Goal: Task Accomplishment & Management: Manage account settings

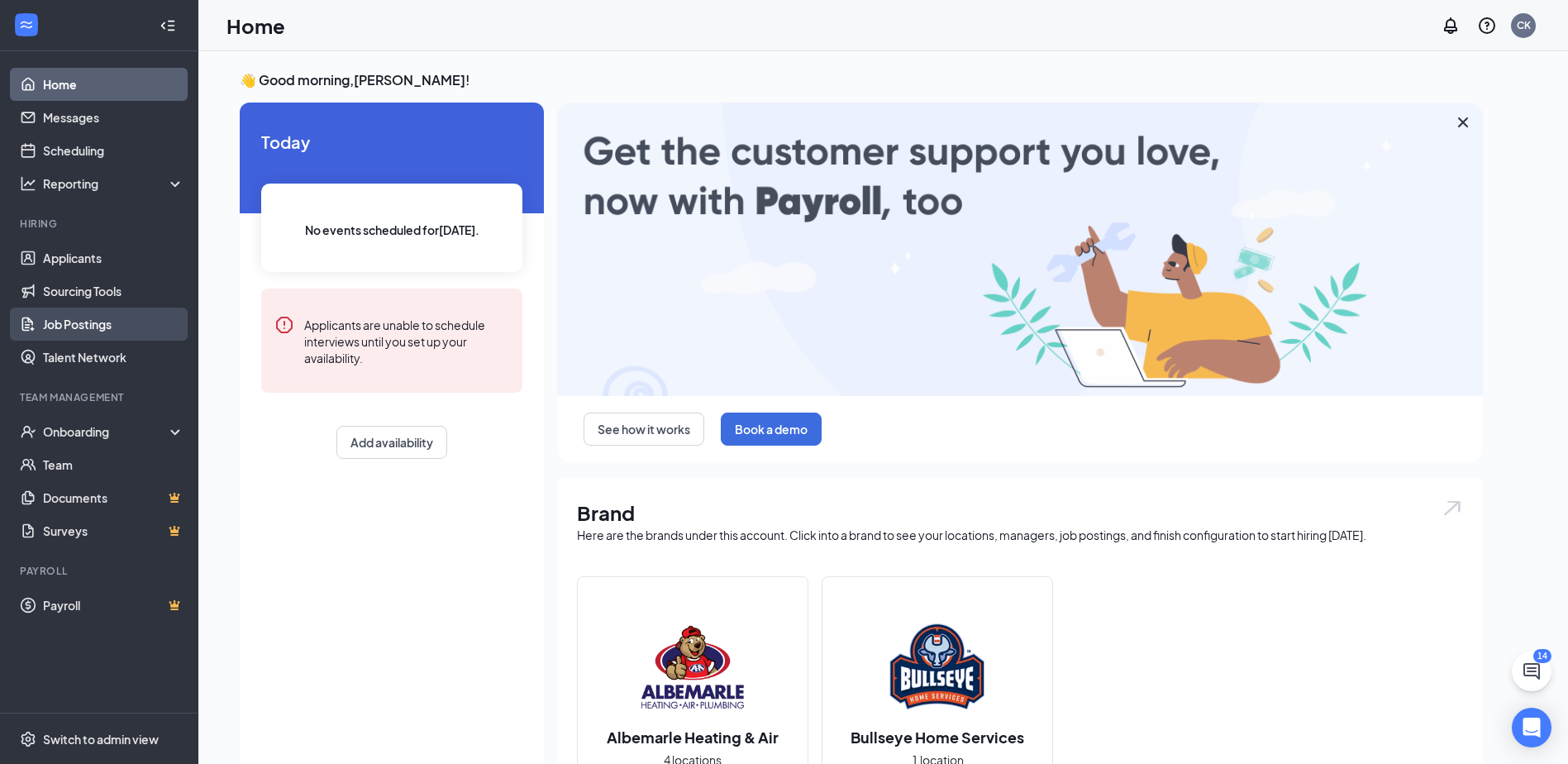
click at [82, 321] on link "Job Postings" at bounding box center [113, 324] width 141 height 33
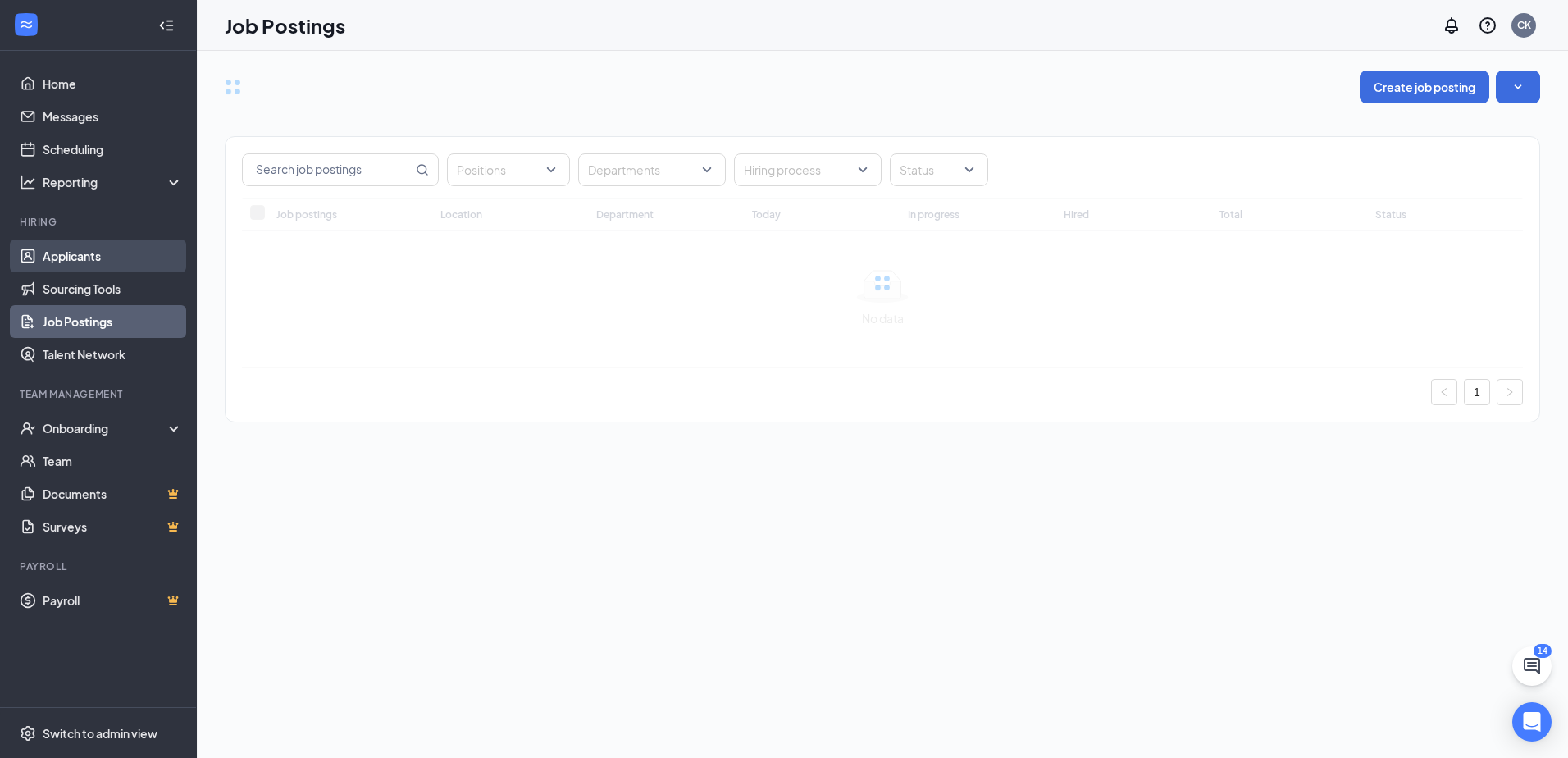
click at [84, 255] on link "Applicants" at bounding box center [112, 256] width 140 height 33
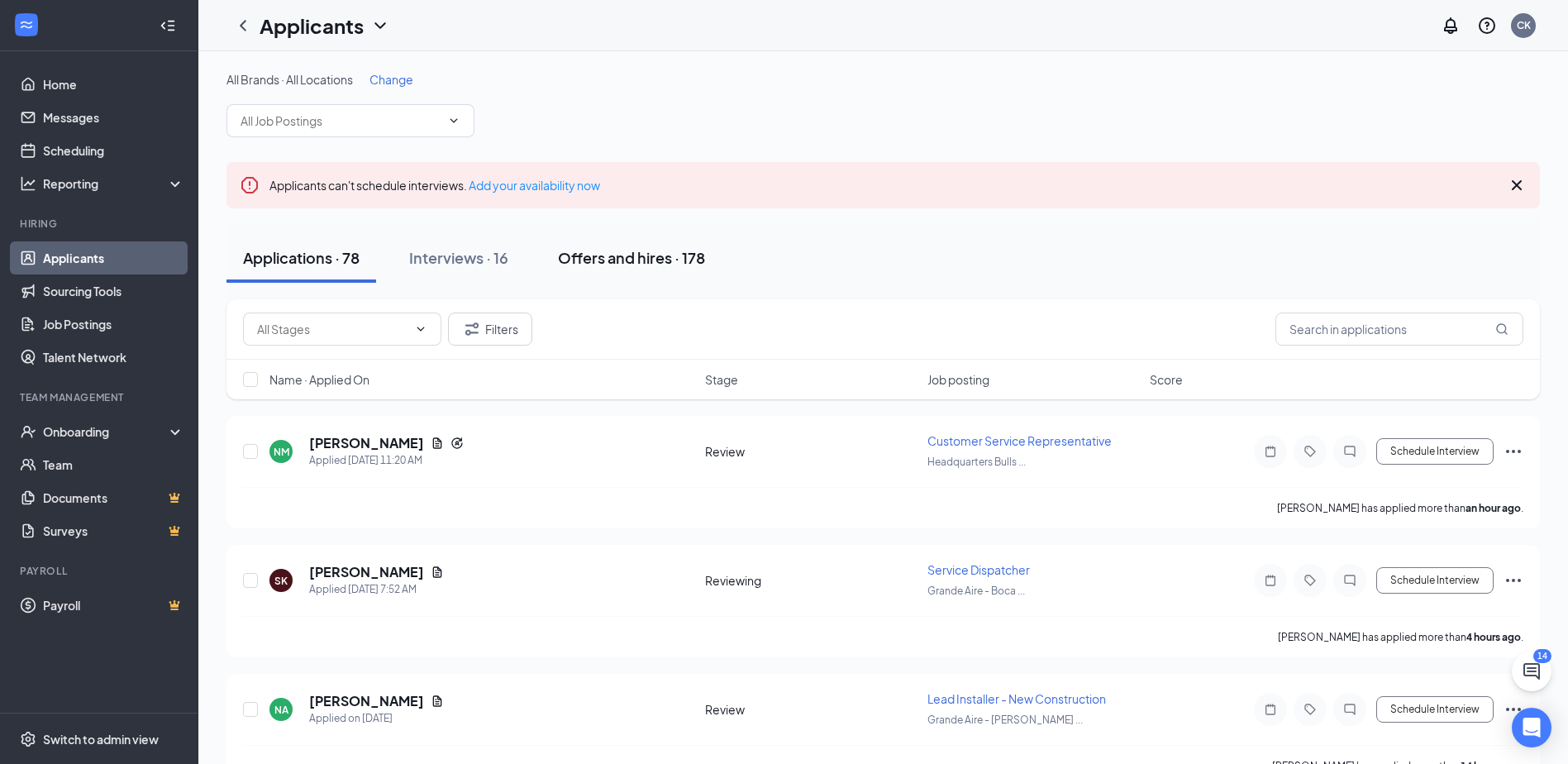
click at [635, 255] on div "Offers and hires · 178" at bounding box center [631, 257] width 147 height 21
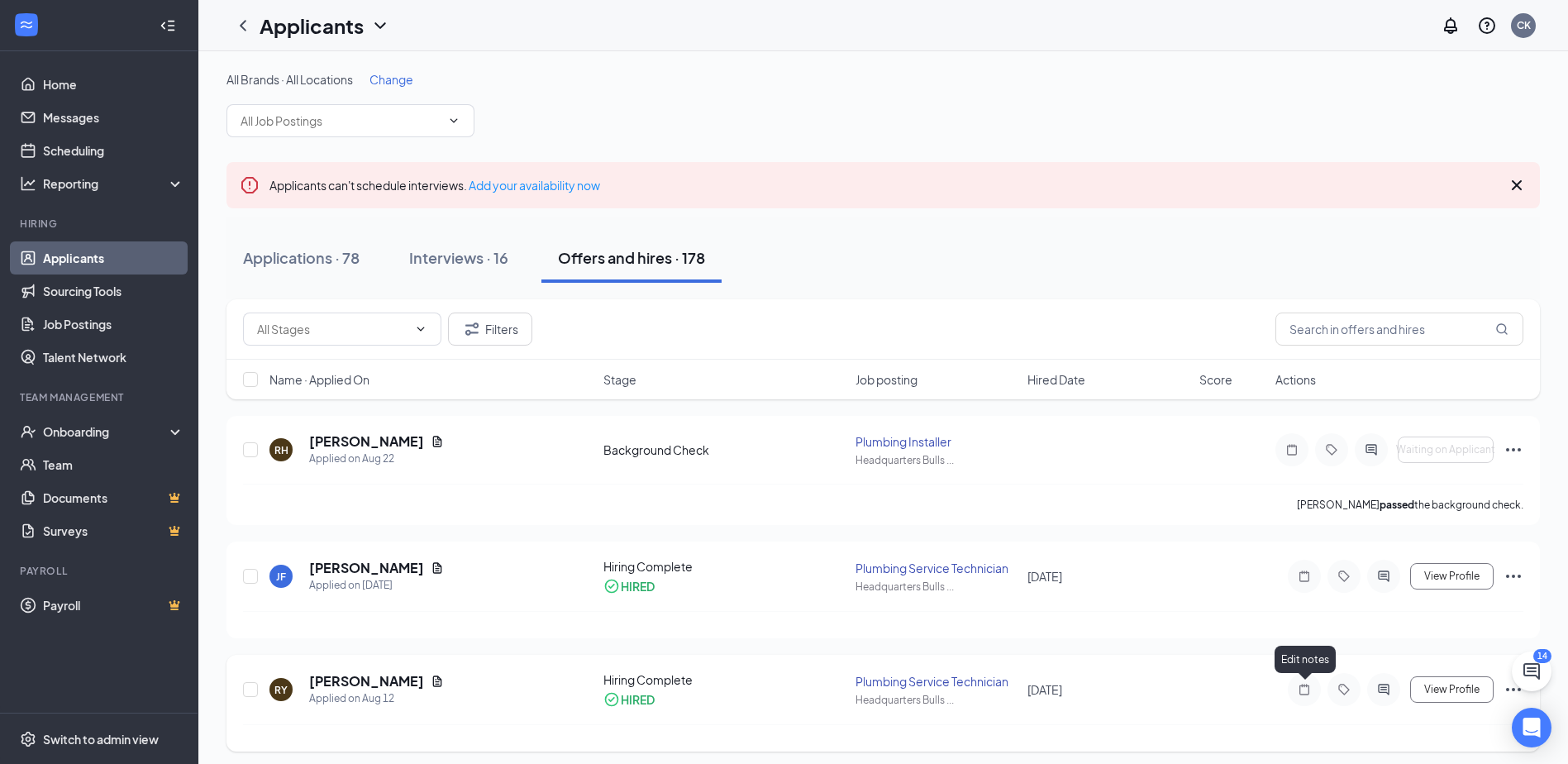
click at [1305, 686] on icon "Note" at bounding box center [1304, 689] width 10 height 10
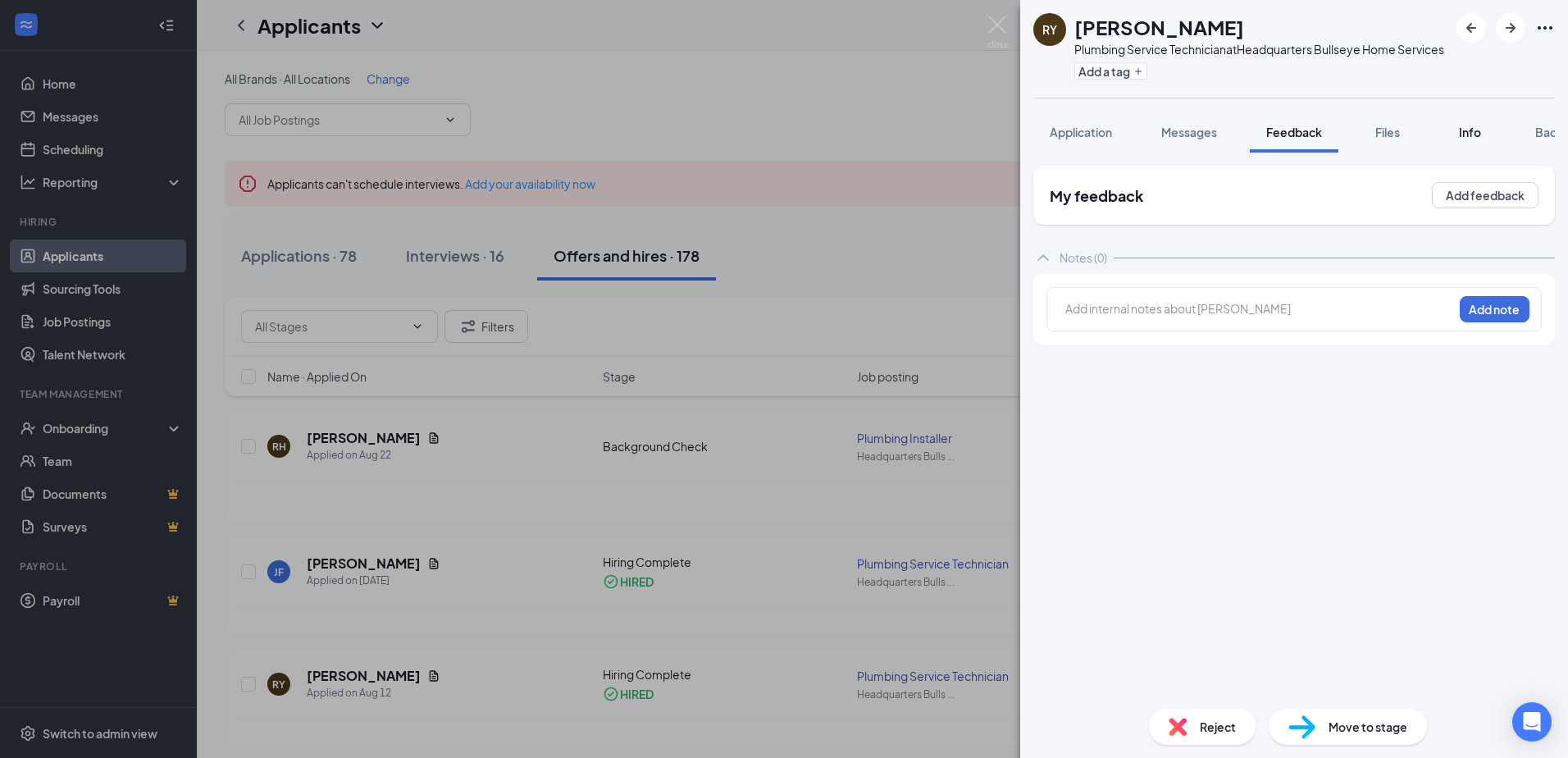
click at [1475, 139] on span "Info" at bounding box center [1469, 132] width 22 height 15
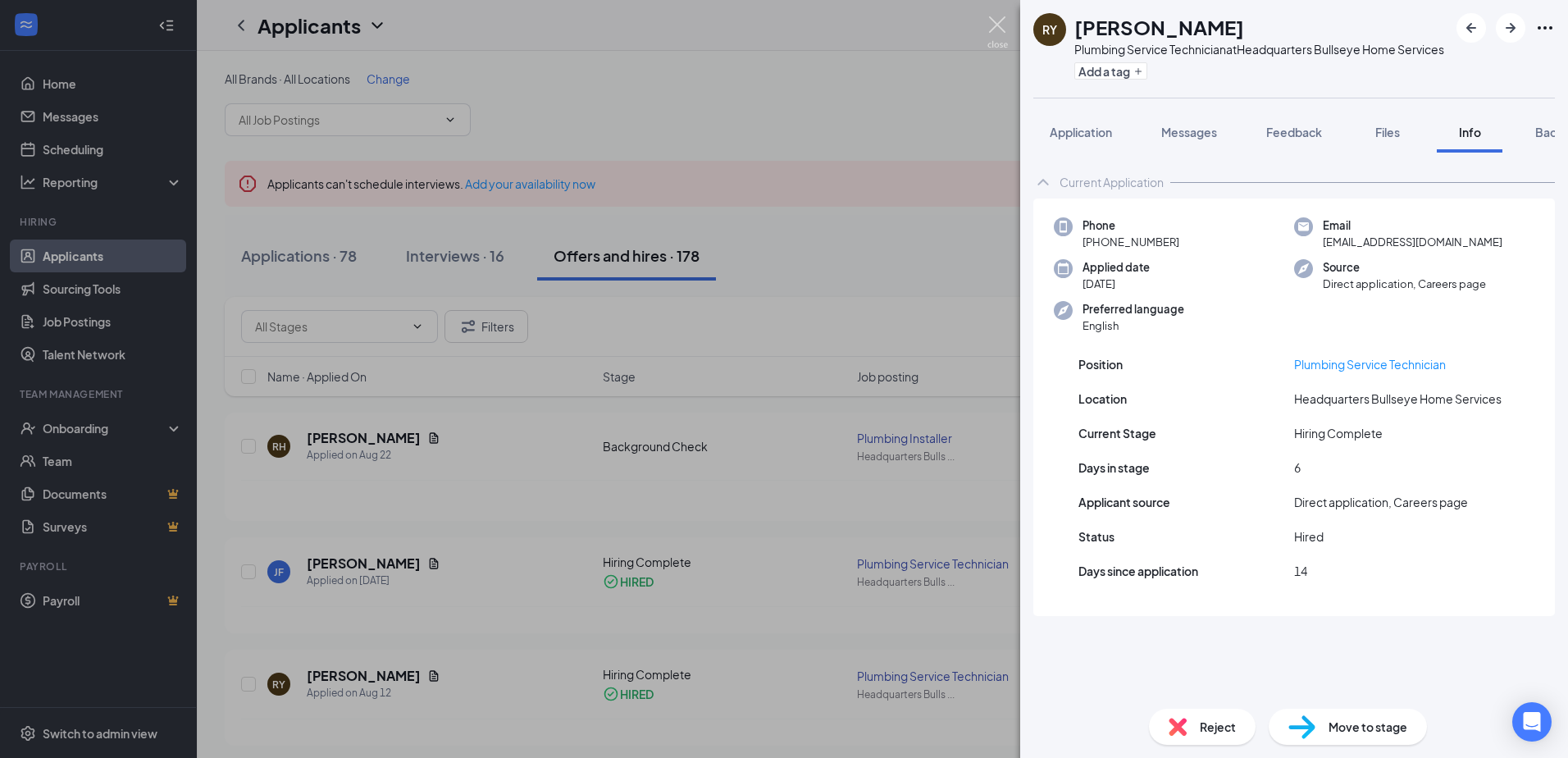
click at [998, 23] on img at bounding box center [997, 32] width 21 height 32
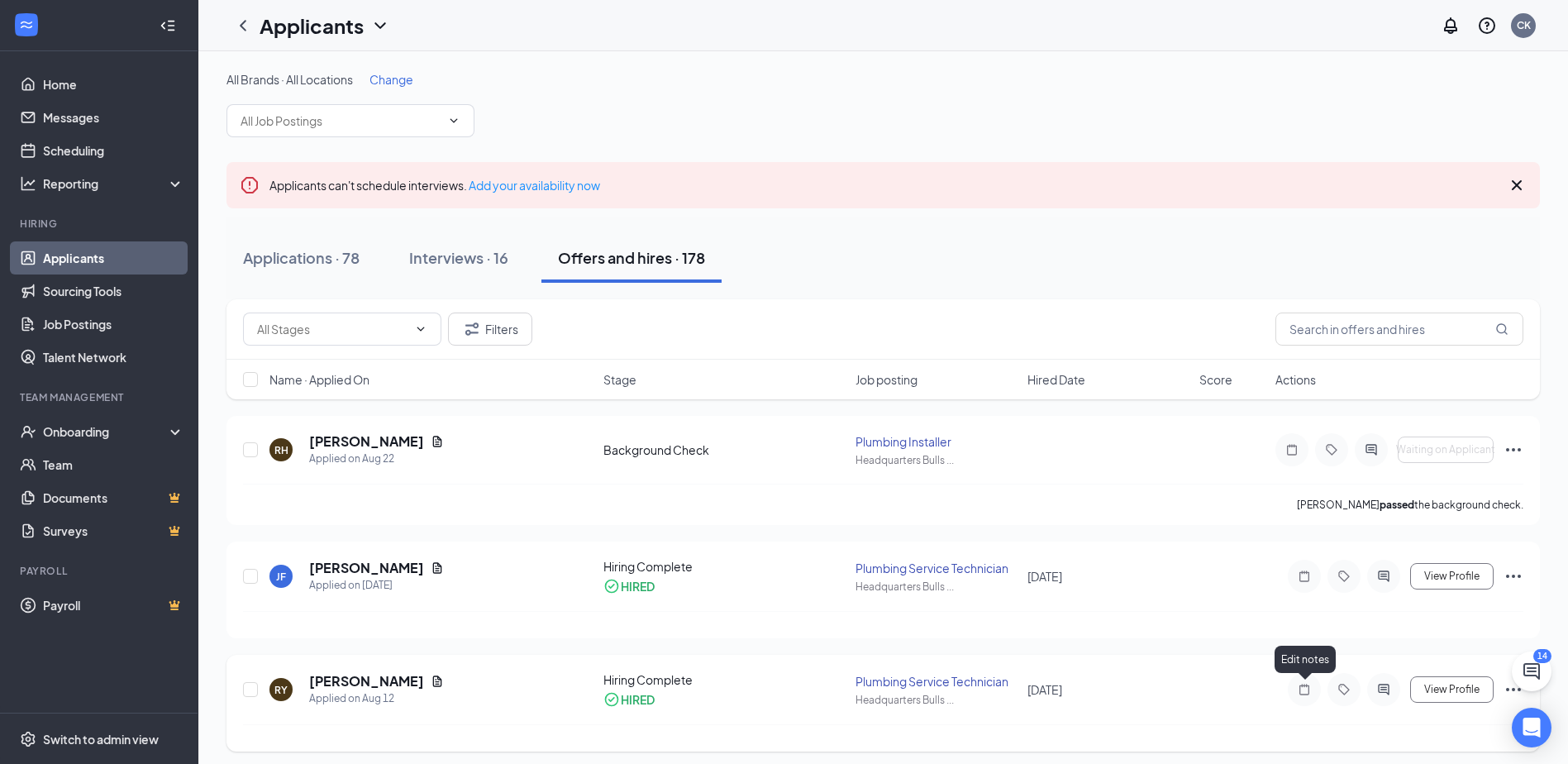
click at [1304, 689] on icon "Note" at bounding box center [1305, 689] width 20 height 13
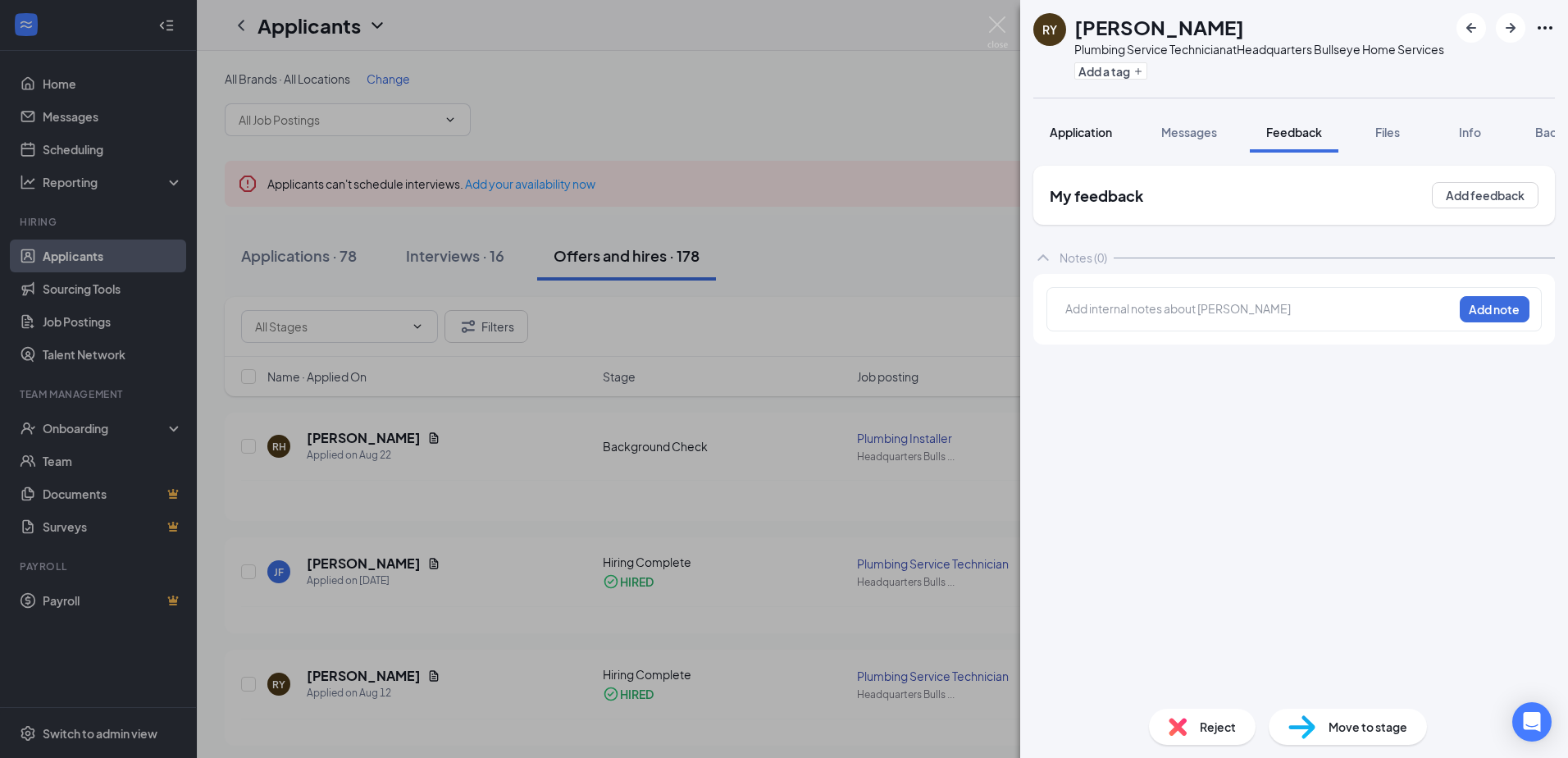
click at [1080, 139] on span "Application" at bounding box center [1080, 132] width 62 height 15
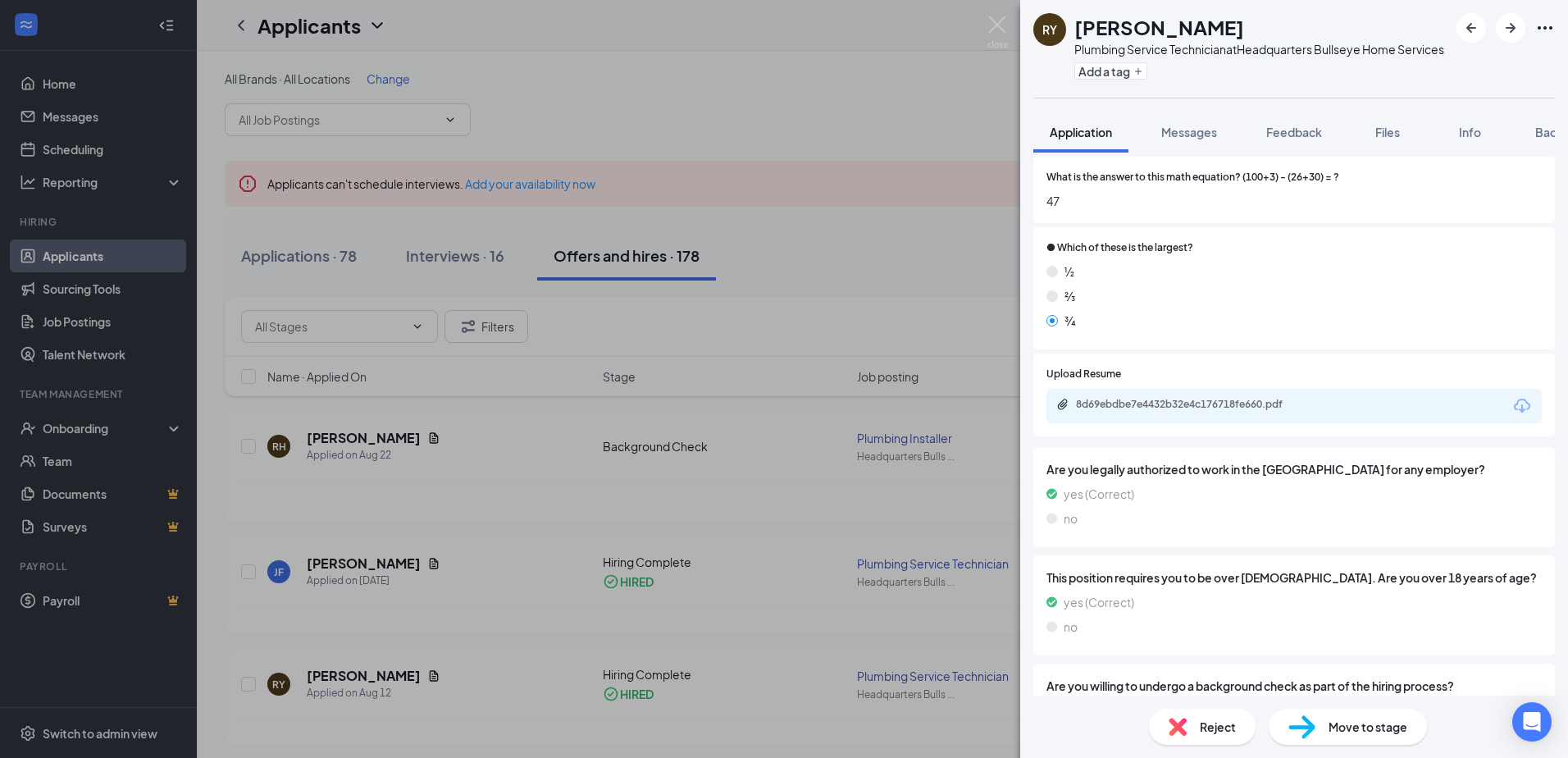
scroll to position [813, 0]
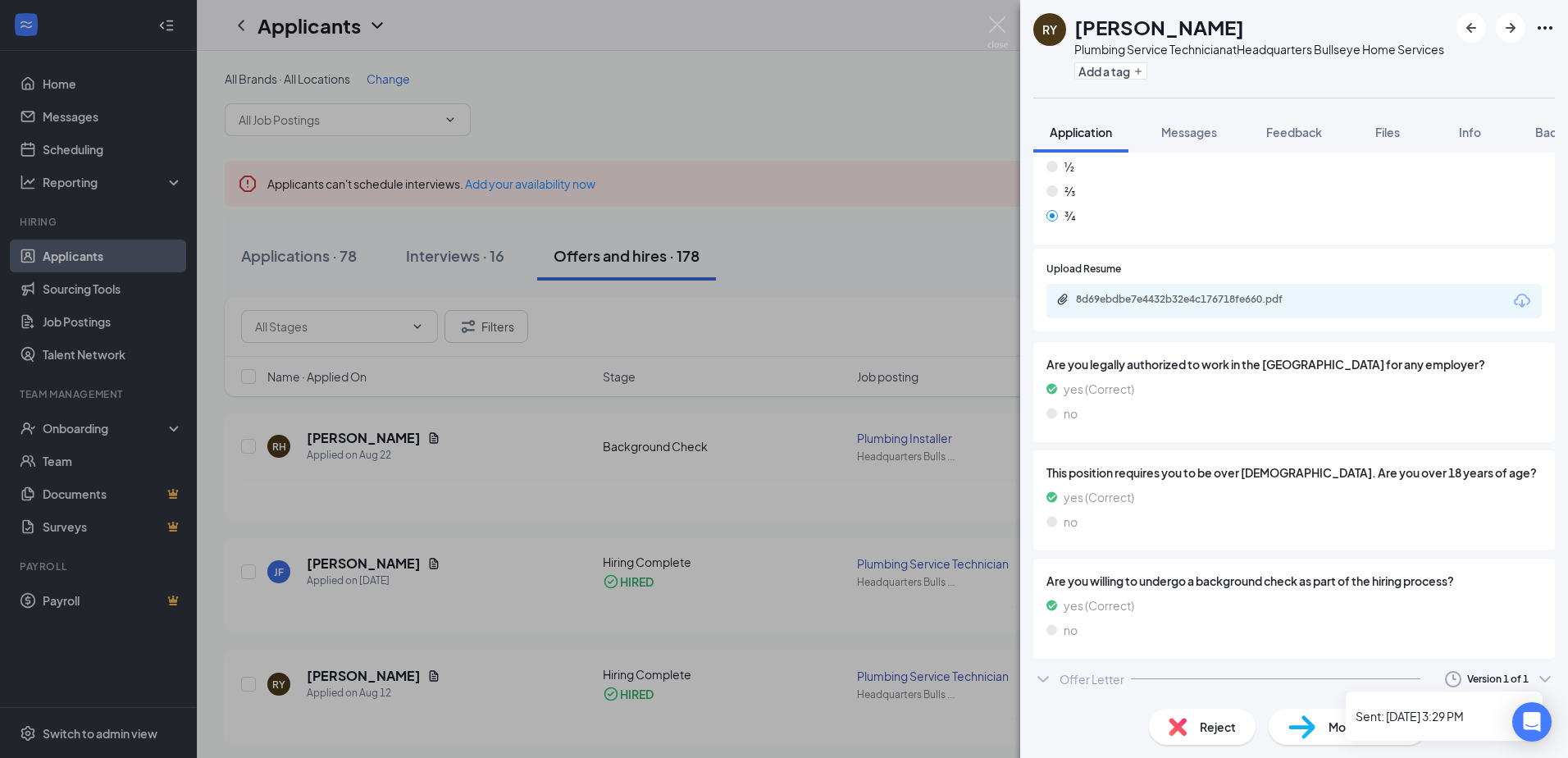
click at [1535, 678] on icon "ChevronDown" at bounding box center [1545, 679] width 20 height 20
click at [1535, 678] on icon "ChevronDown" at bounding box center [1545, 679] width 20 height 20
click at [1040, 682] on icon "ChevronDown" at bounding box center [1042, 679] width 20 height 20
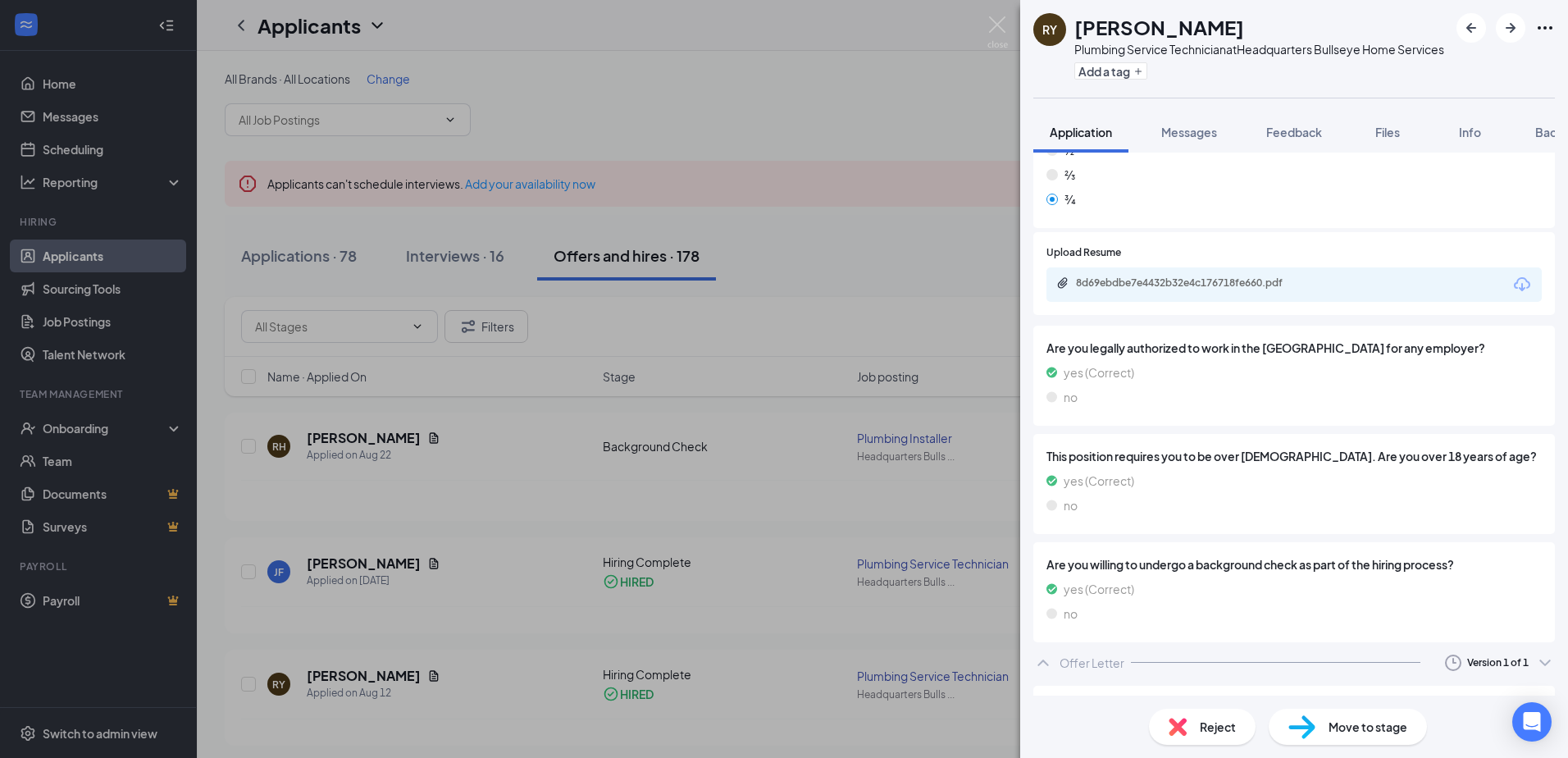
click at [1043, 672] on icon "ChevronUp" at bounding box center [1042, 663] width 20 height 20
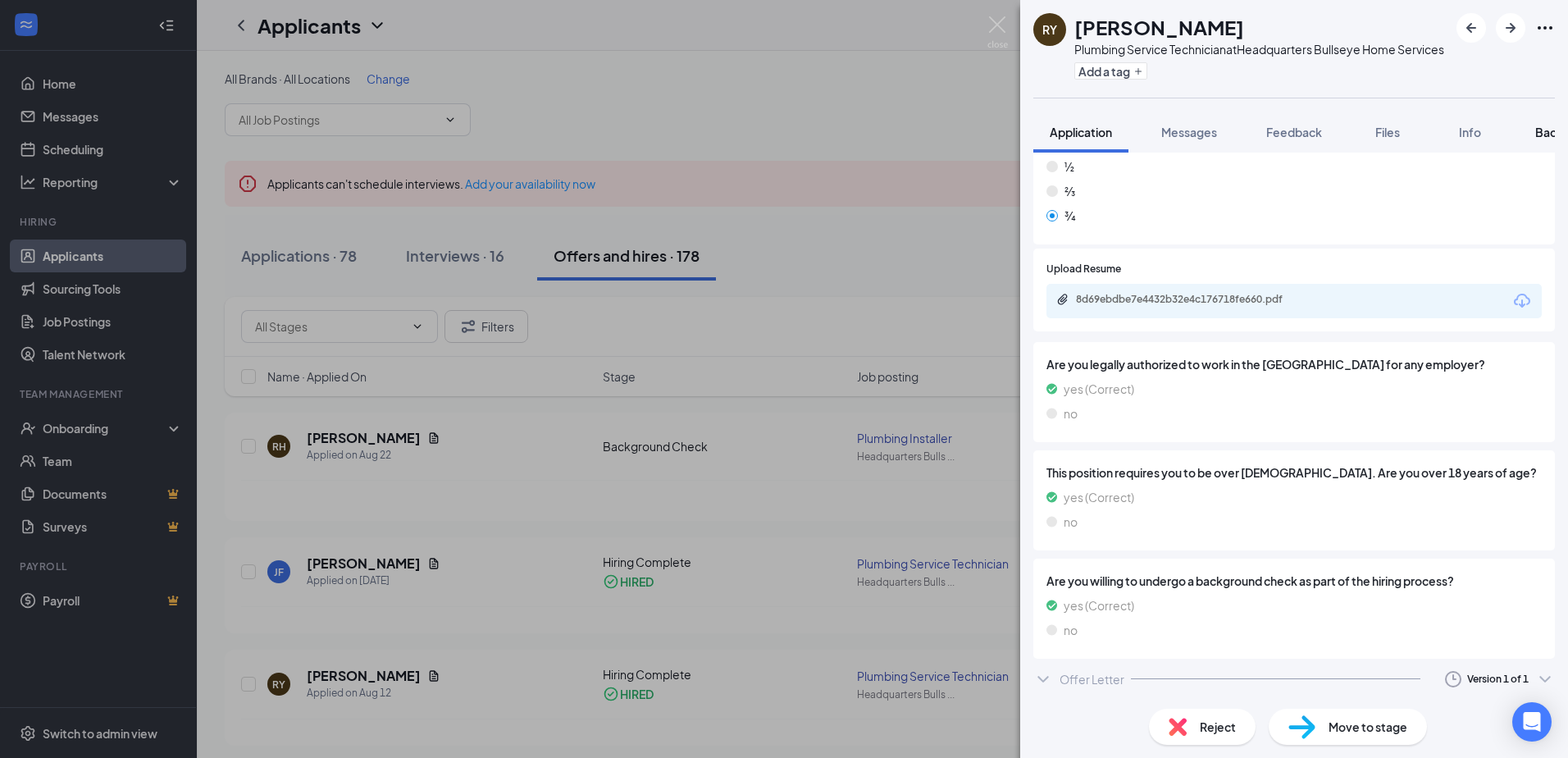
click at [1544, 139] on span "Background" at bounding box center [1569, 132] width 67 height 15
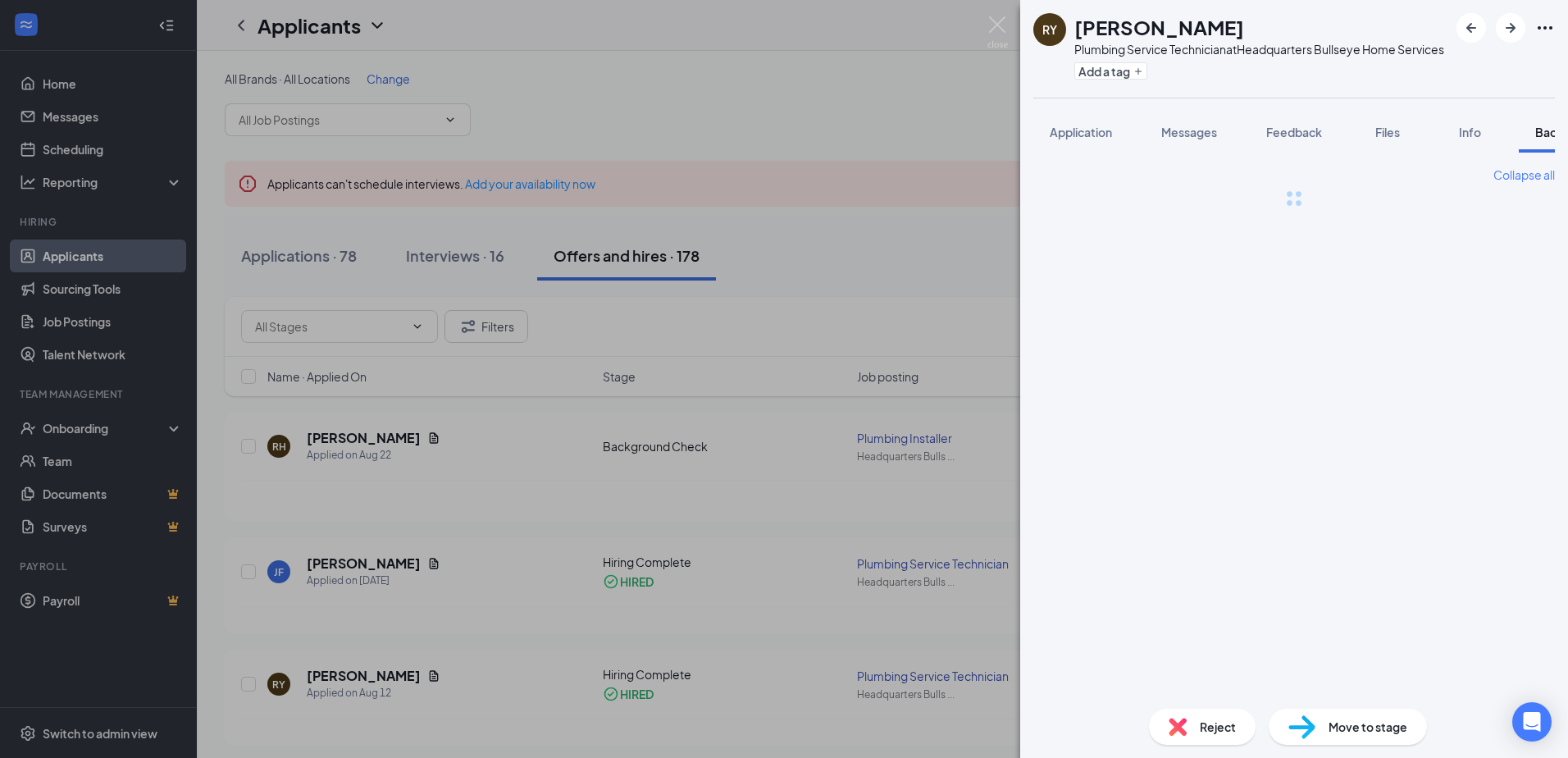
scroll to position [0, 67]
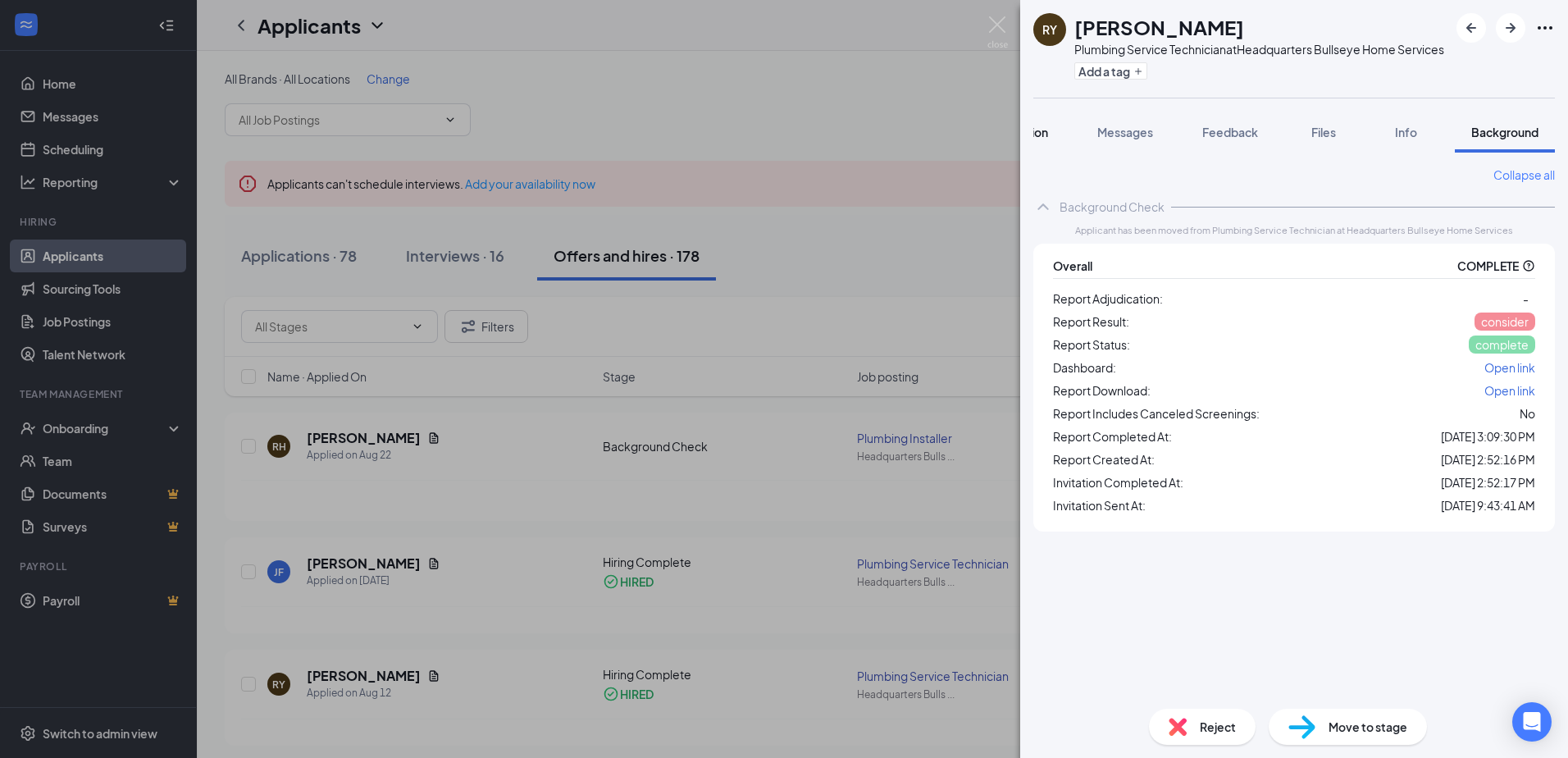
click at [1037, 139] on span "Application" at bounding box center [1016, 132] width 62 height 15
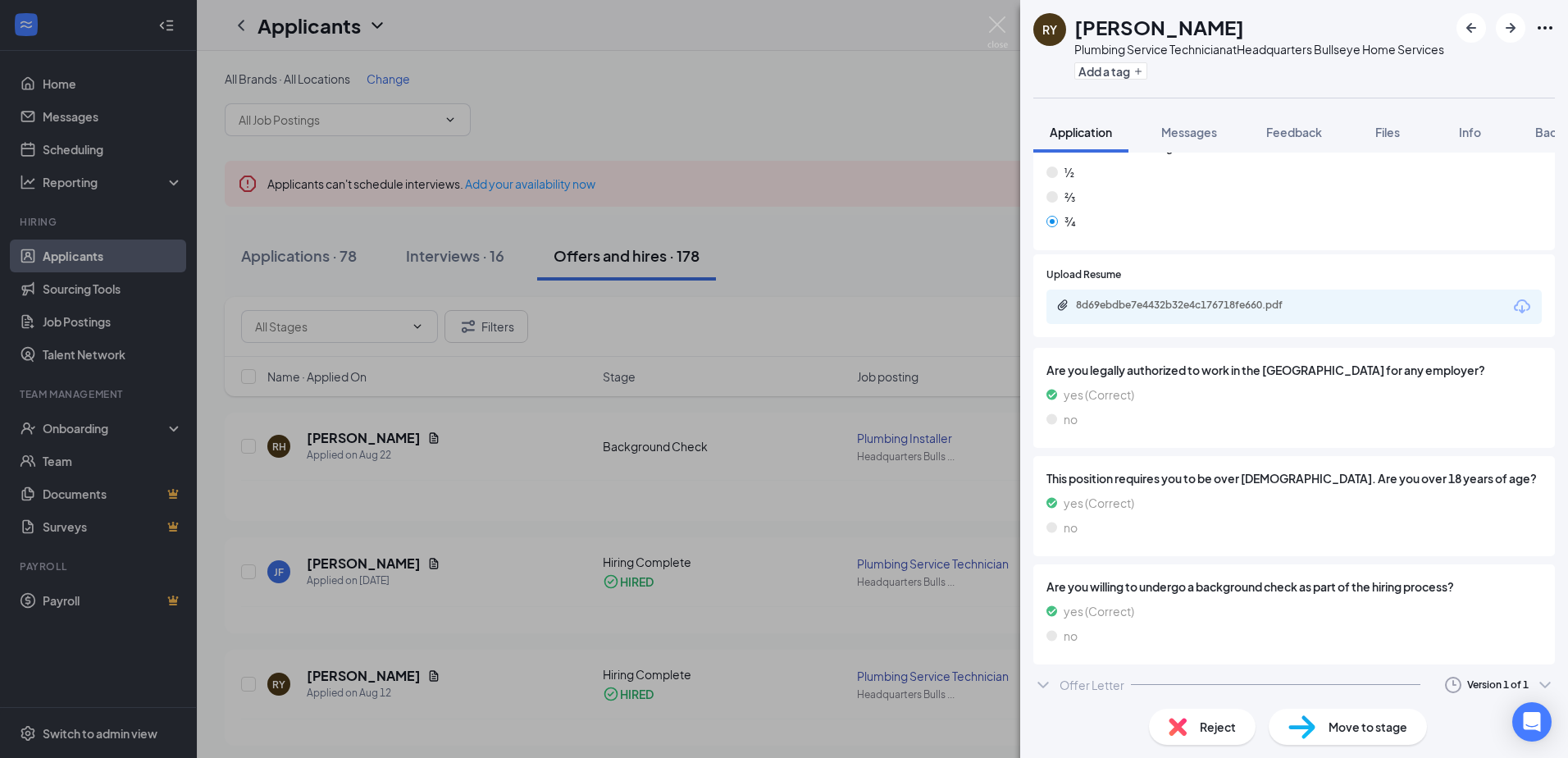
scroll to position [813, 0]
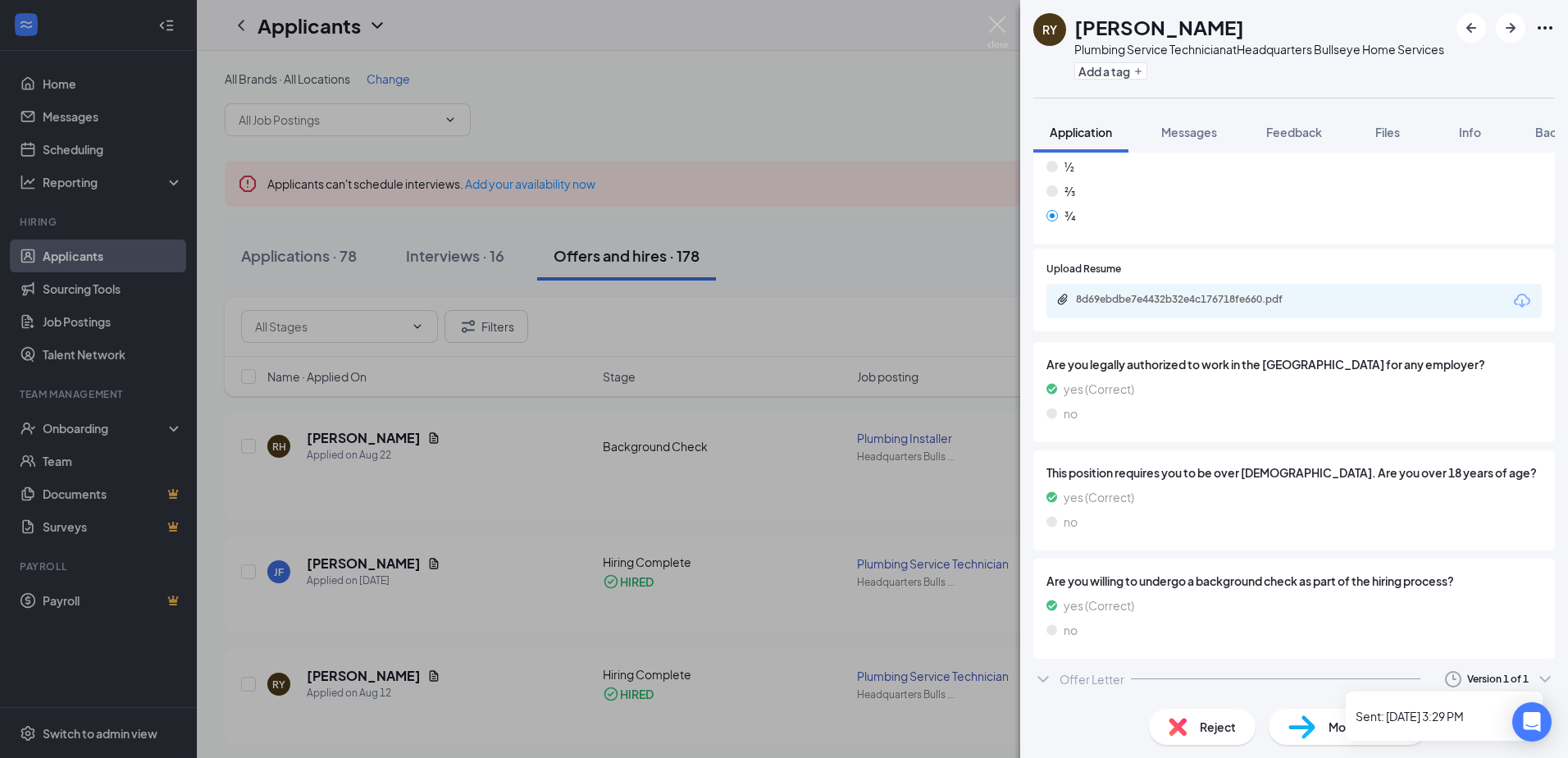
click at [1539, 678] on icon "ChevronDown" at bounding box center [1544, 679] width 10 height 7
click at [1044, 677] on icon "ChevronDown" at bounding box center [1042, 679] width 20 height 20
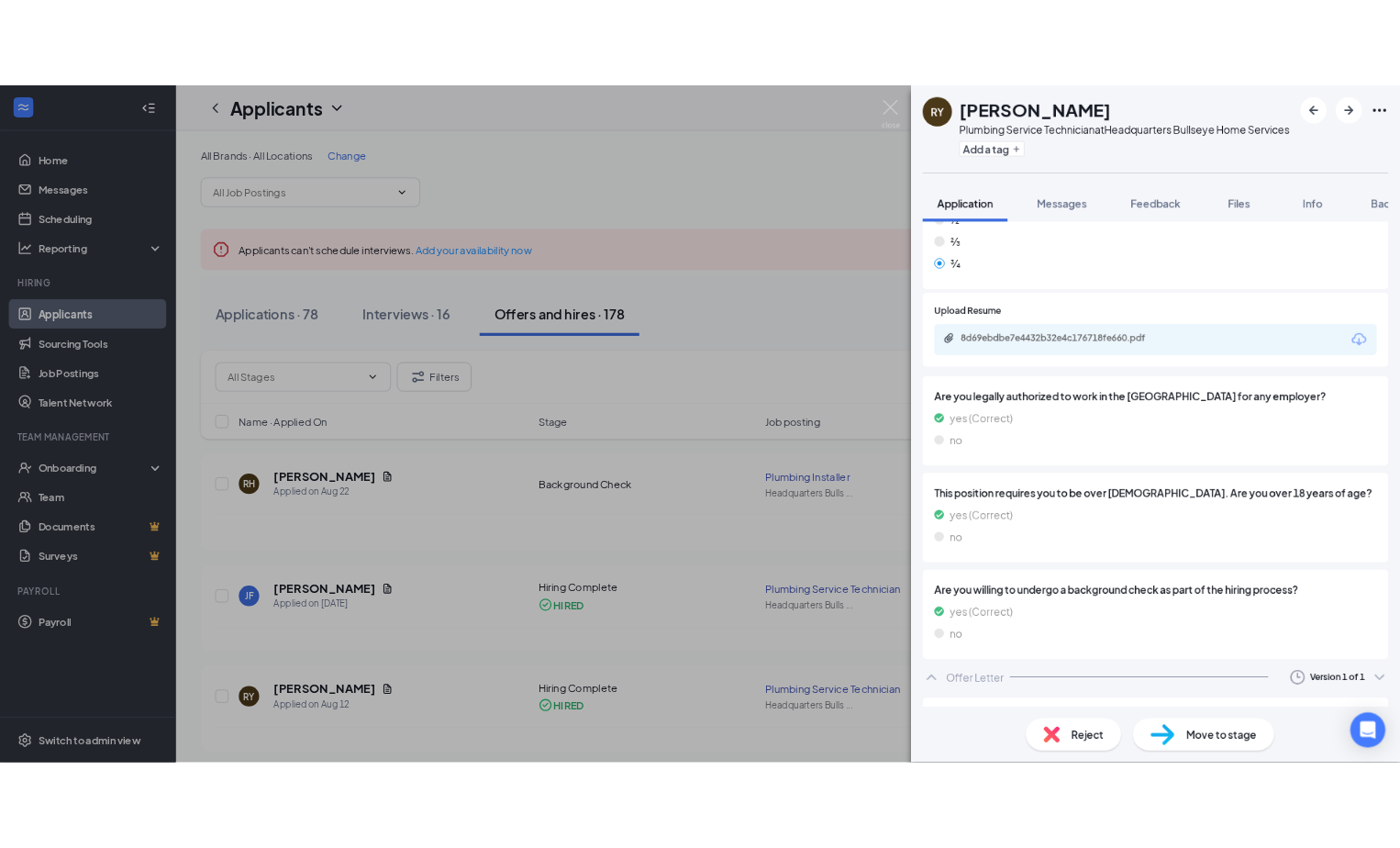
scroll to position [1019, 0]
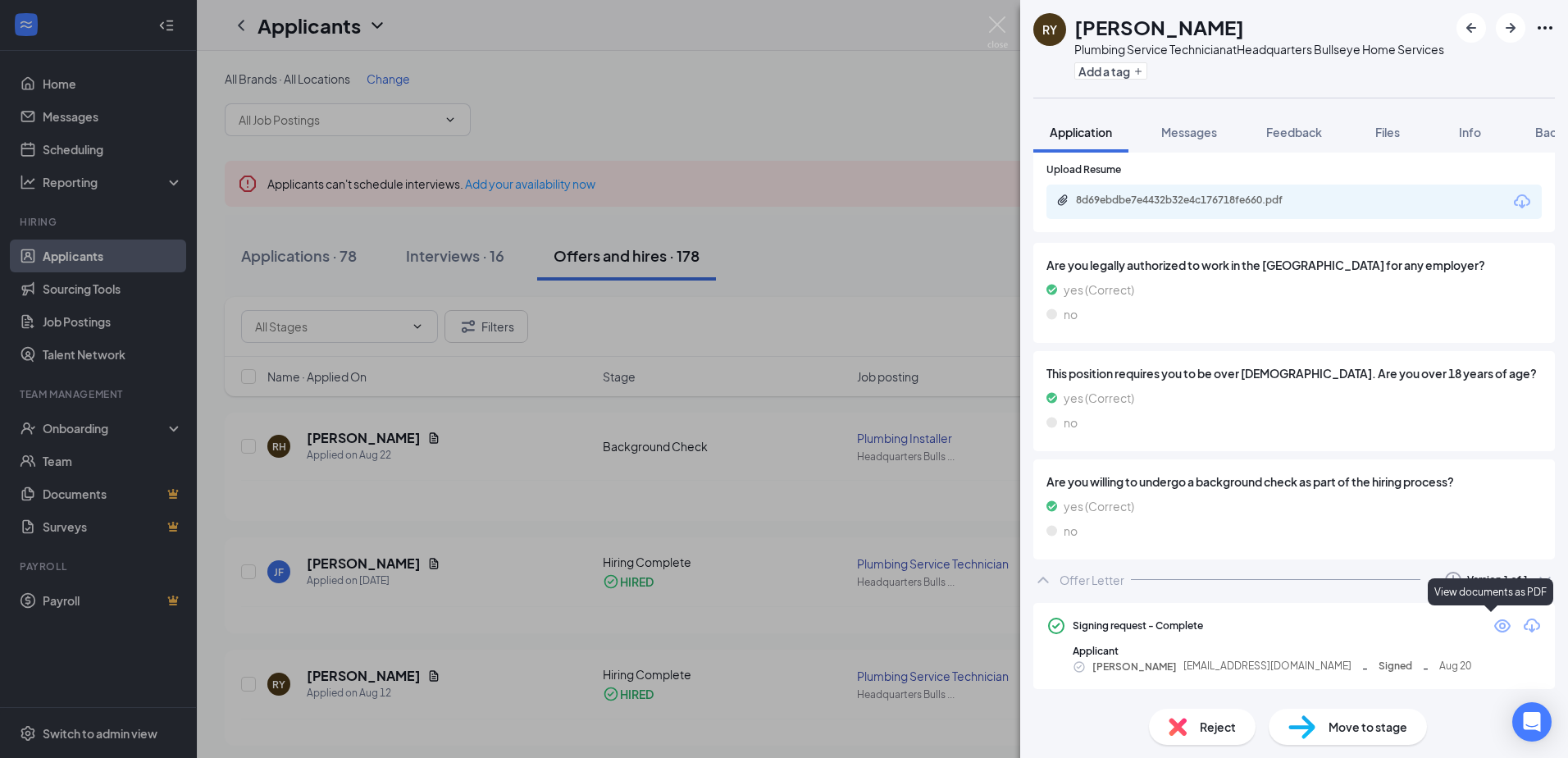
click at [1492, 625] on icon "Eye" at bounding box center [1501, 626] width 20 height 20
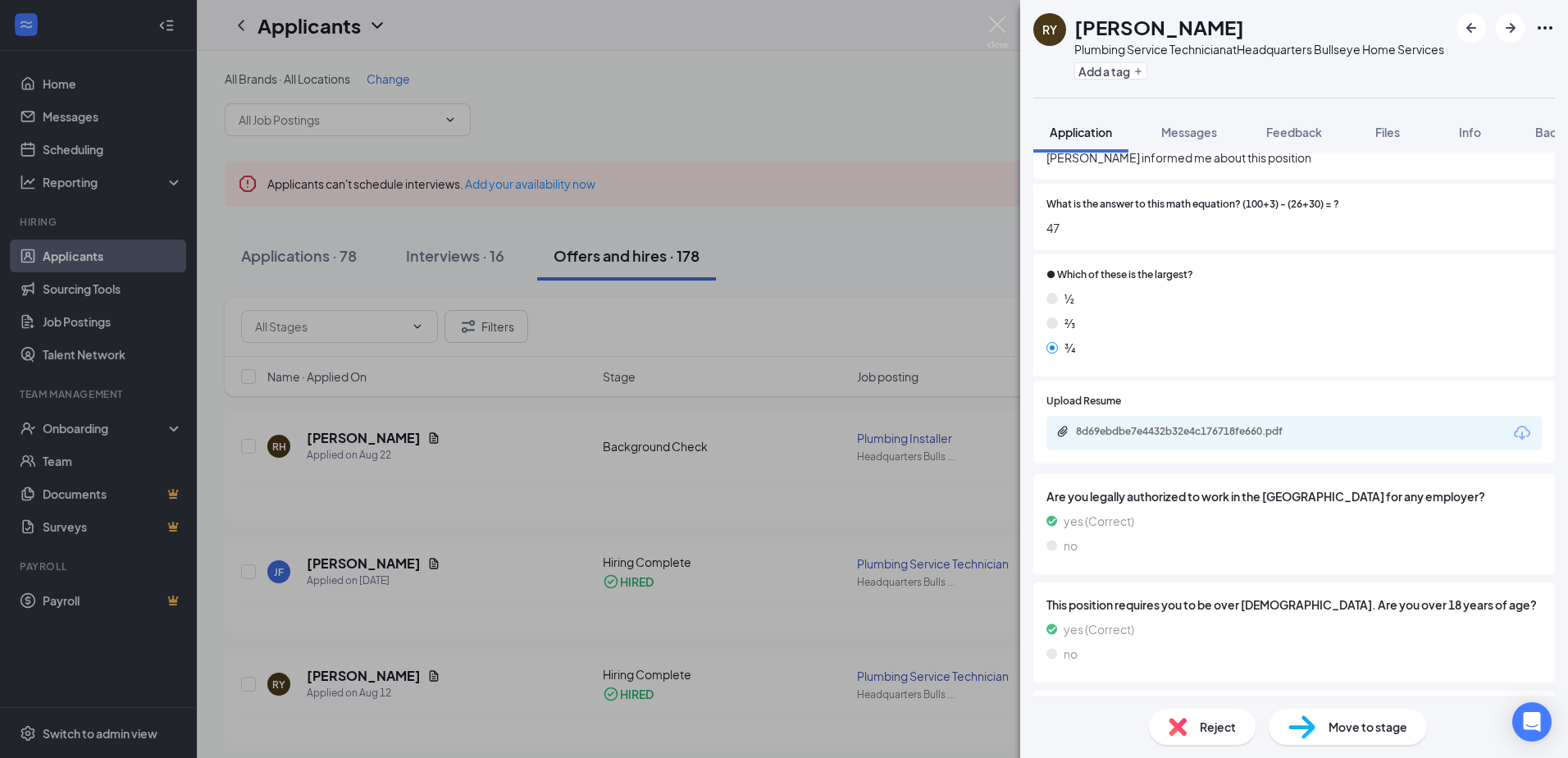
scroll to position [658, 0]
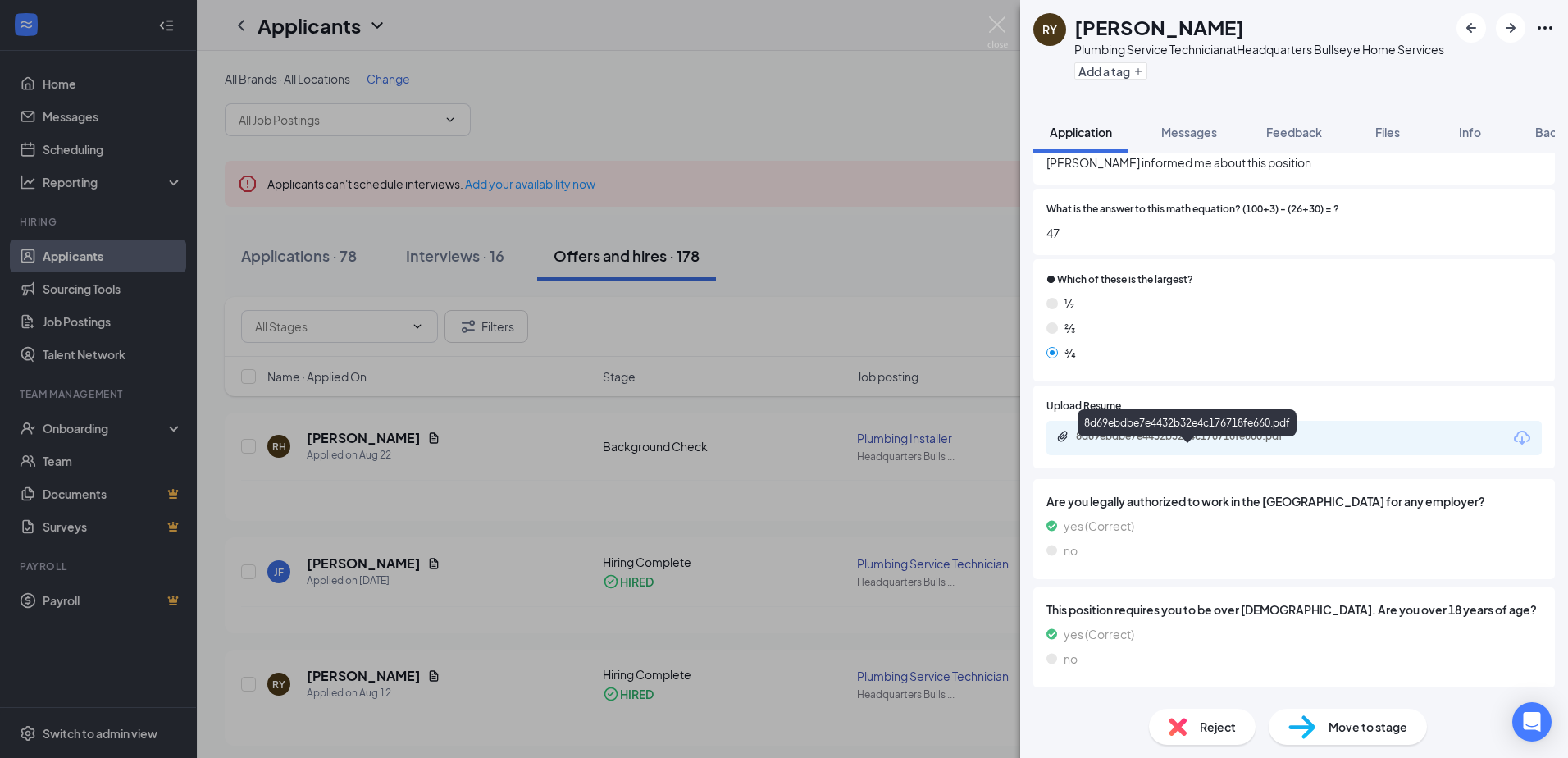
click at [1244, 443] on div "8d69ebdbe7e4432b32e4c176718fe660.pdf" at bounding box center [1190, 436] width 229 height 13
